Goal: Information Seeking & Learning: Learn about a topic

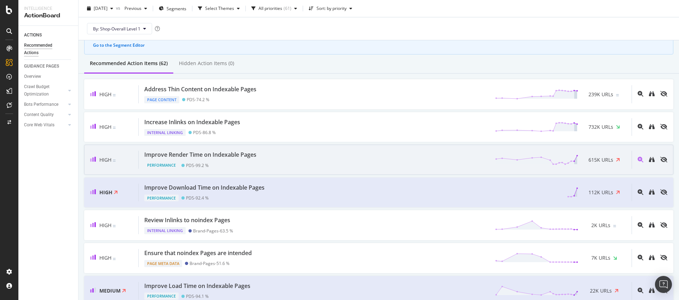
scroll to position [47, 0]
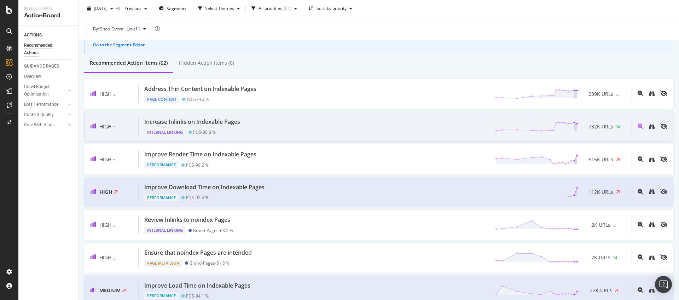
click at [456, 134] on div "Increase Inlinks on Indexable Pages Internal Linking PDS - 86.8 % 732K URLs" at bounding box center [385, 127] width 493 height 18
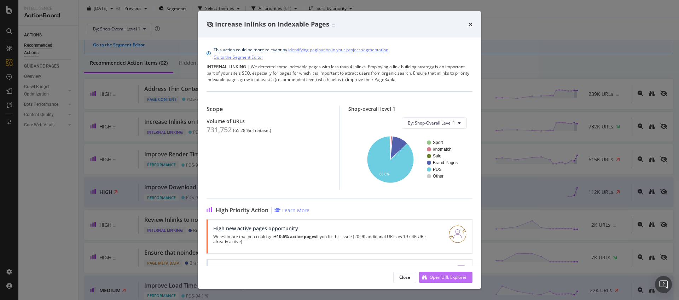
click at [457, 276] on div "Open URL Explorer" at bounding box center [447, 277] width 37 height 6
click at [171, 133] on div "Increase Inlinks on Indexable Pages This action could be more relevant by ident…" at bounding box center [339, 150] width 679 height 300
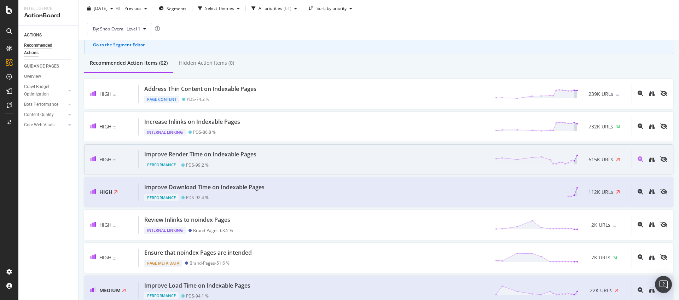
click at [358, 155] on div "Improve Render Time on Indexable Pages Performance PDS - 99.2 % 615K URLs" at bounding box center [385, 159] width 493 height 18
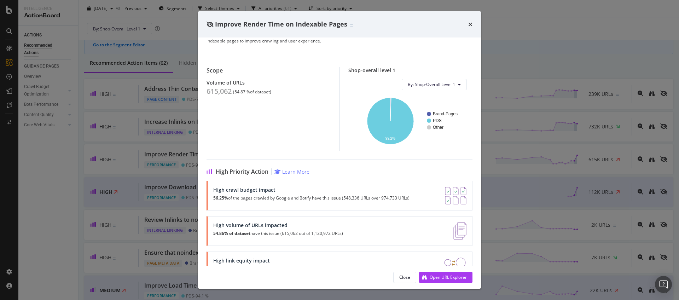
scroll to position [38, 0]
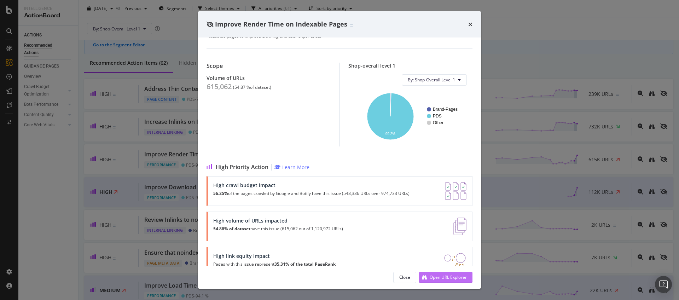
click at [441, 274] on div "Open URL Explorer" at bounding box center [447, 277] width 37 height 6
click at [485, 148] on div "Improve Render Time on Indexable Pages Performance | The render time is the tim…" at bounding box center [339, 150] width 679 height 300
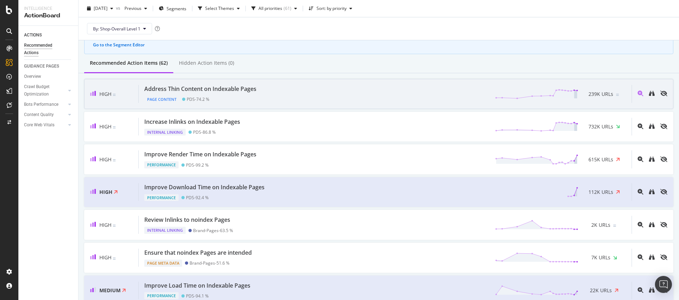
click at [541, 105] on div "High Address Thin Content on Indexable Pages Page Content PDS - 74.2 % 239K URLs" at bounding box center [378, 94] width 589 height 30
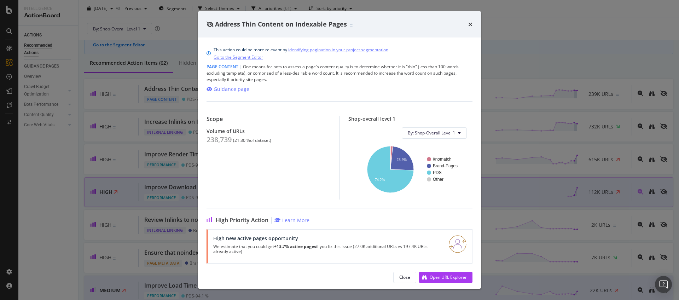
click at [550, 178] on div "Address Thin Content on Indexable Pages This action could be more relevant by i…" at bounding box center [339, 150] width 679 height 300
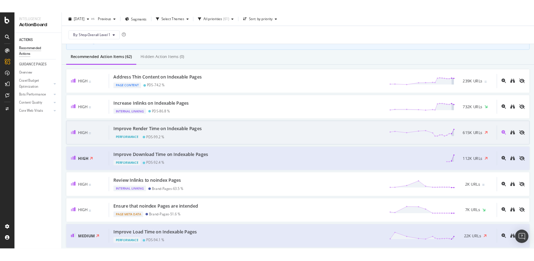
scroll to position [100, 0]
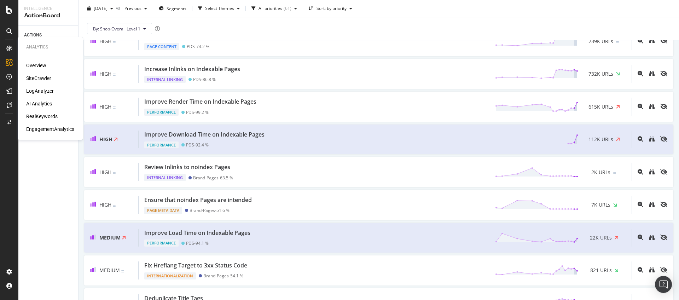
click at [32, 63] on div "Overview" at bounding box center [36, 65] width 20 height 7
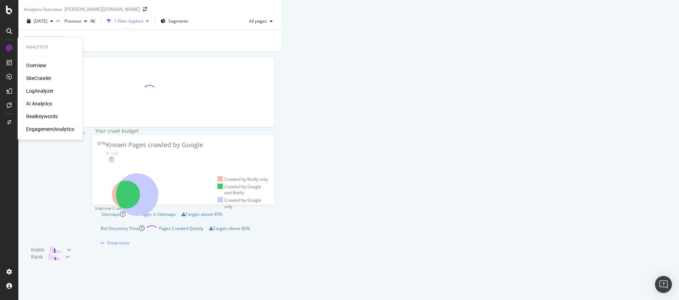
click at [33, 77] on div "SiteCrawler" at bounding box center [38, 78] width 25 height 7
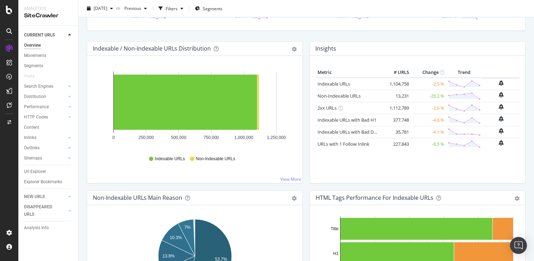
scroll to position [79, 0]
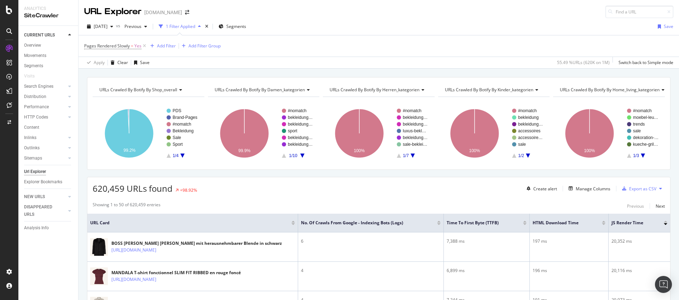
scroll to position [128, 0]
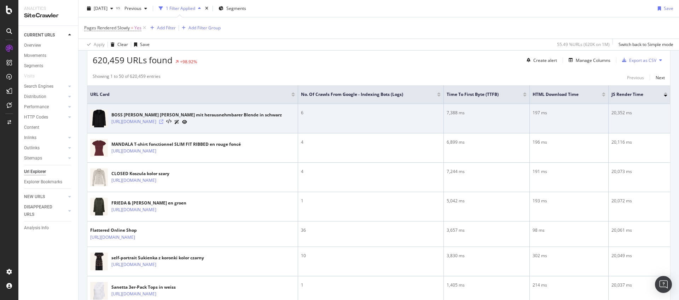
click at [163, 123] on icon at bounding box center [161, 121] width 4 height 4
